Goal: Information Seeking & Learning: Learn about a topic

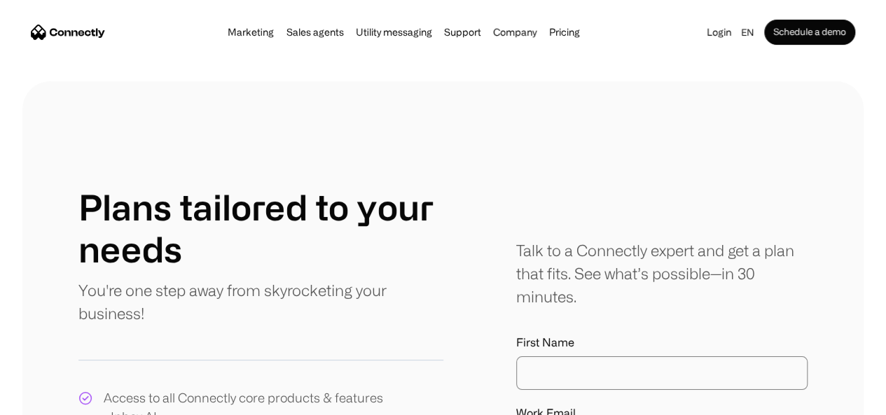
click at [584, 38] on link "Pricing" at bounding box center [564, 32] width 39 height 11
click at [575, 34] on link "Pricing" at bounding box center [564, 32] width 39 height 11
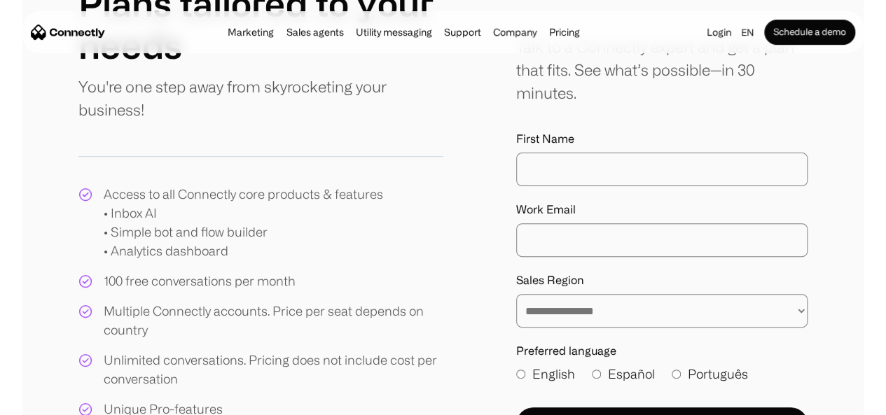
scroll to position [207, 0]
